Goal: Browse casually: Explore the website without a specific task or goal

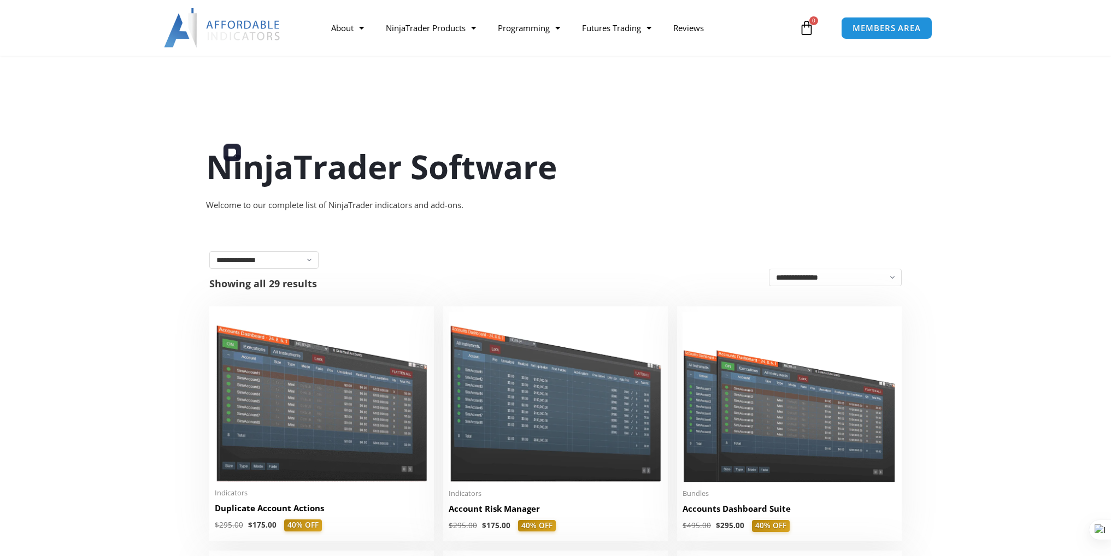
click at [344, 312] on img at bounding box center [322, 397] width 214 height 170
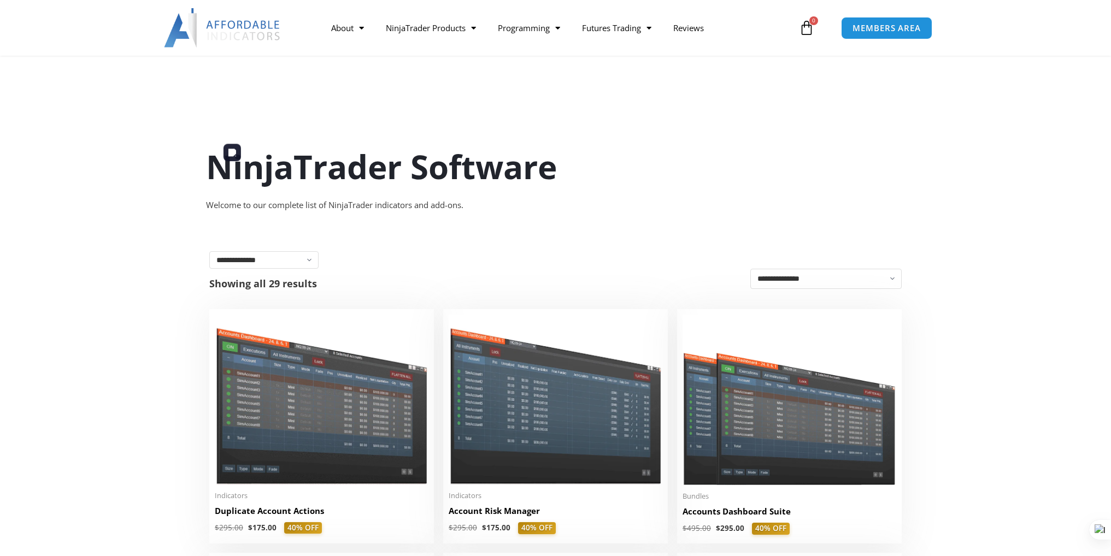
scroll to position [182, 0]
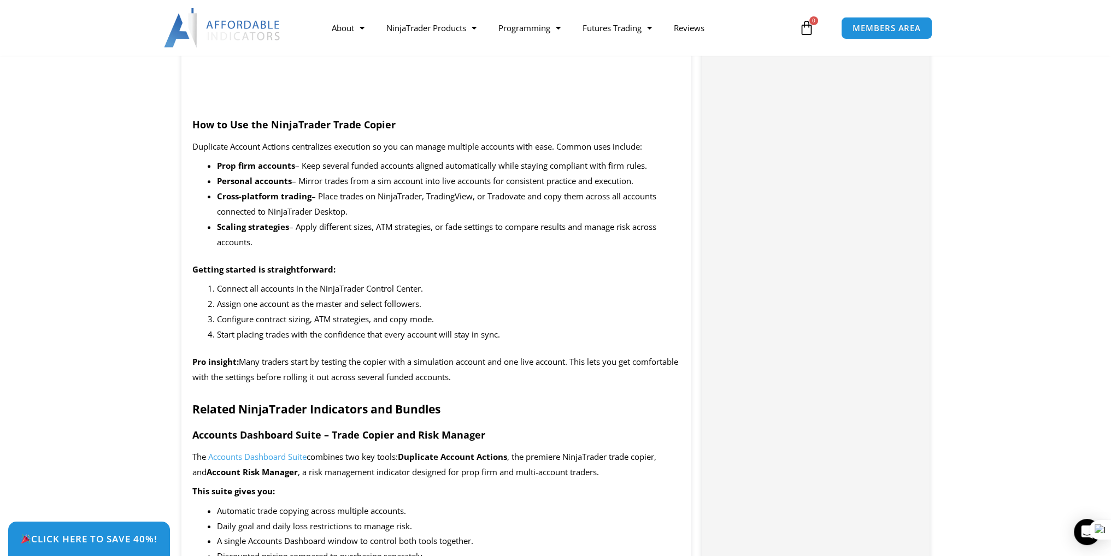
scroll to position [1093, 0]
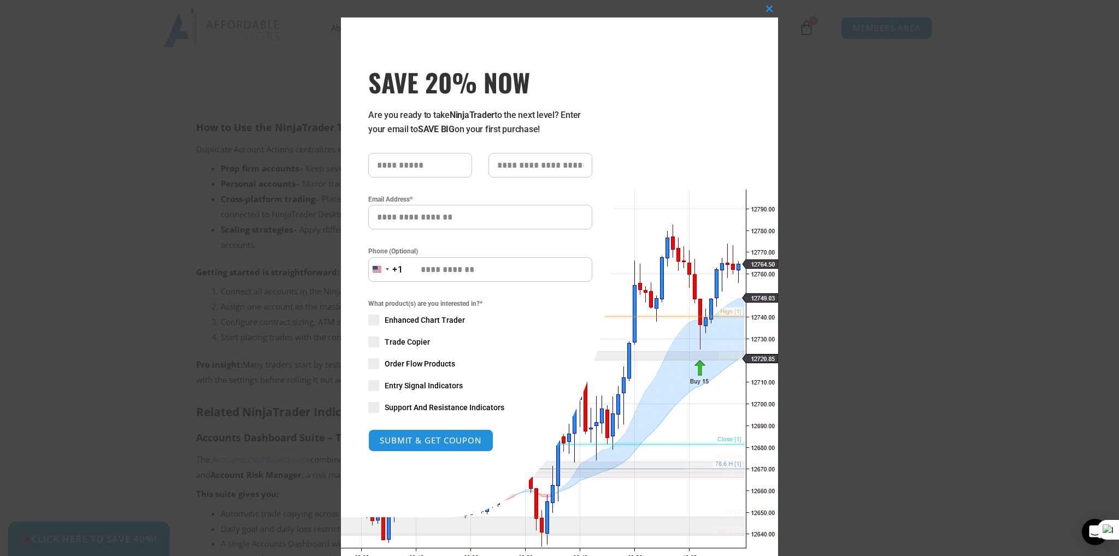
click at [79, 347] on div "Close this module SAVE 20% NOW Are you ready to take NinjaTrader to the next le…" at bounding box center [559, 278] width 1119 height 556
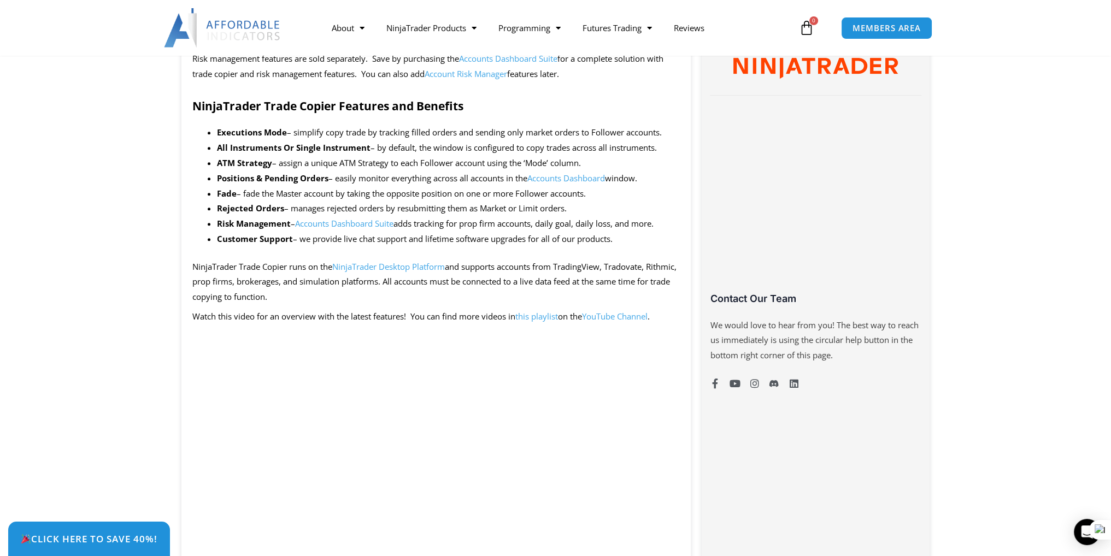
scroll to position [547, 0]
